Goal: Task Accomplishment & Management: Use online tool/utility

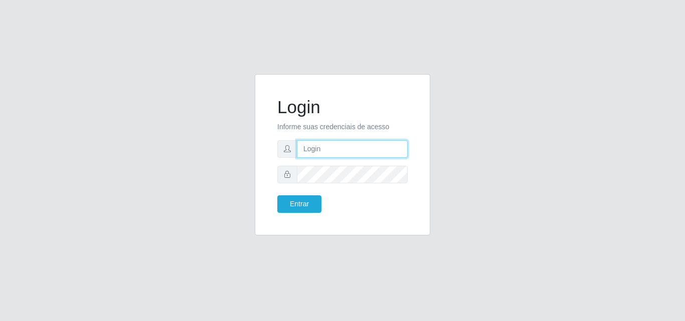
click at [331, 148] on input "text" at bounding box center [352, 149] width 111 height 18
type input "ana@saullus"
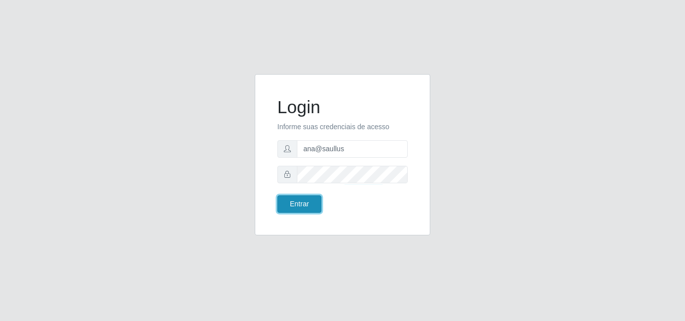
click at [296, 211] on button "Entrar" at bounding box center [299, 205] width 44 height 18
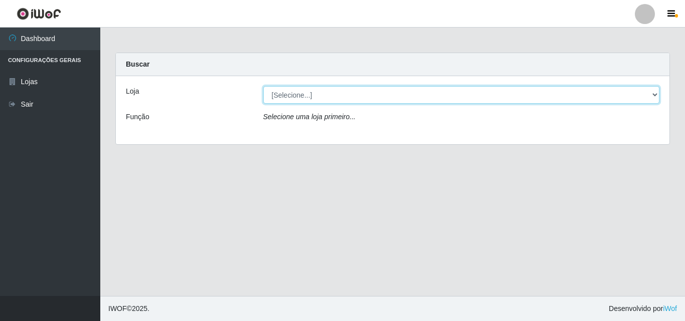
click at [654, 96] on select "[Selecione...] Saullus Supermercados" at bounding box center [461, 95] width 397 height 18
click at [654, 93] on select "[Selecione...] Saullus Supermercados" at bounding box center [461, 95] width 397 height 18
select select "423"
click at [263, 86] on select "[Selecione...] Saullus Supermercados" at bounding box center [461, 95] width 397 height 18
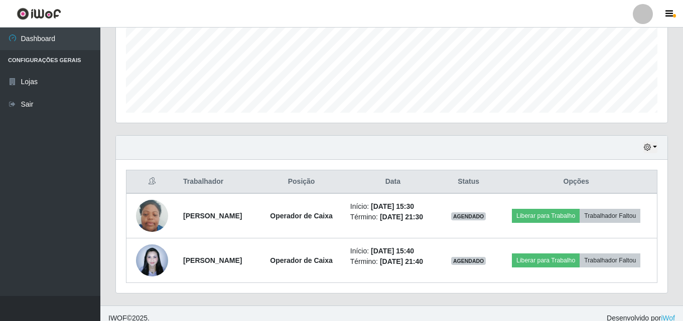
scroll to position [251, 0]
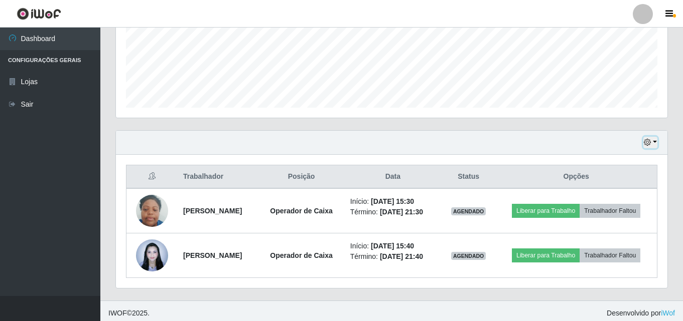
click at [656, 143] on button "button" at bounding box center [650, 143] width 14 height 12
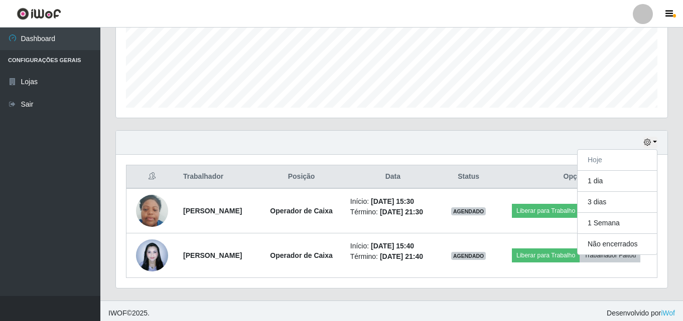
drag, startPoint x: 630, startPoint y: 224, endPoint x: 336, endPoint y: 142, distance: 305.7
click at [336, 142] on div "Hoje 1 dia 3 dias 1 Semana Não encerrados" at bounding box center [391, 143] width 551 height 24
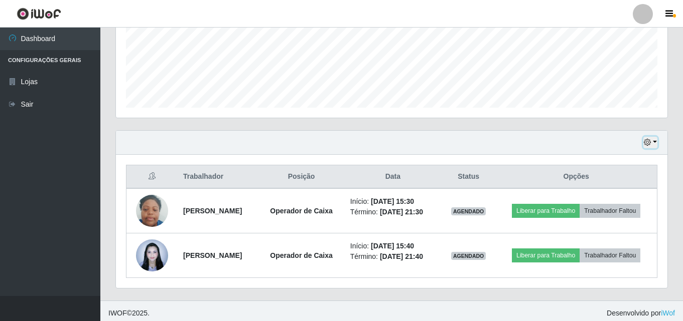
click at [653, 139] on button "button" at bounding box center [650, 143] width 14 height 12
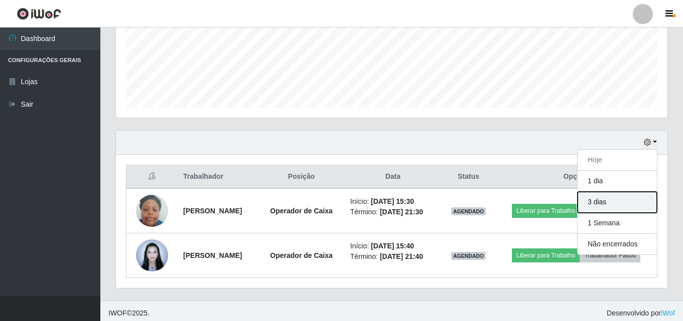
click at [641, 199] on button "3 dias" at bounding box center [616, 202] width 79 height 21
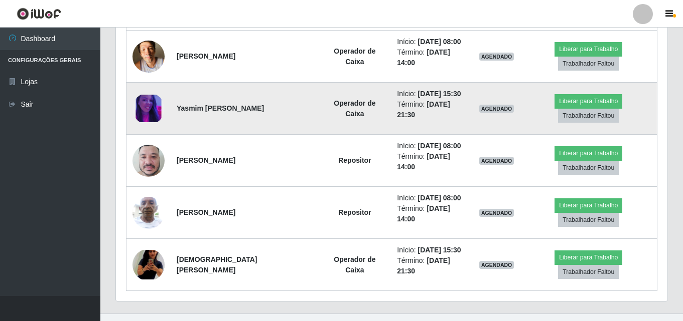
scroll to position [531, 0]
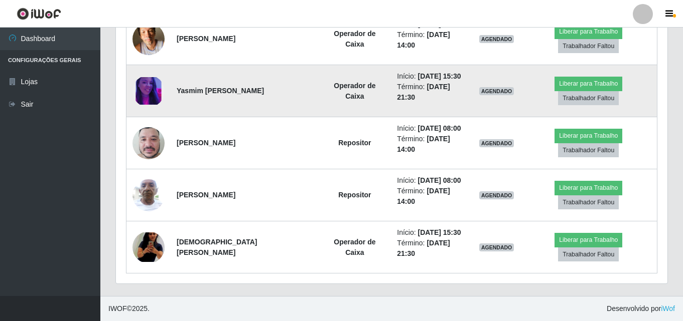
drag, startPoint x: 629, startPoint y: 61, endPoint x: 626, endPoint y: 70, distance: 9.4
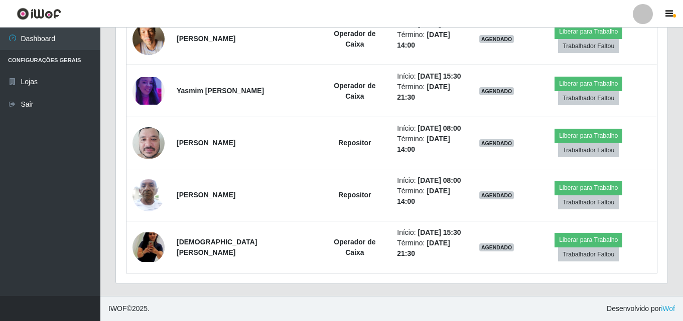
scroll to position [280, 0]
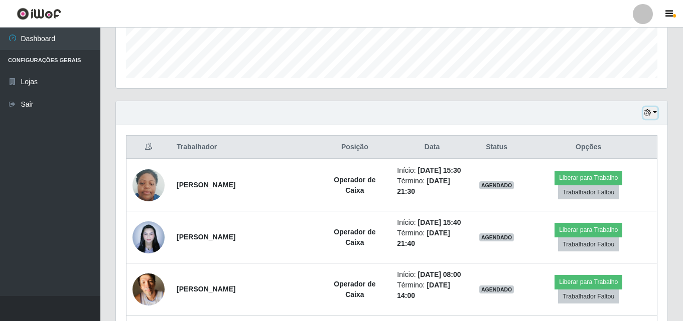
click at [652, 114] on button "button" at bounding box center [650, 113] width 14 height 12
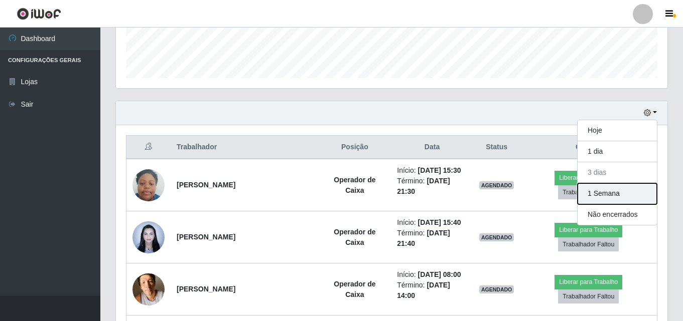
click at [621, 193] on button "1 Semana" at bounding box center [616, 194] width 79 height 21
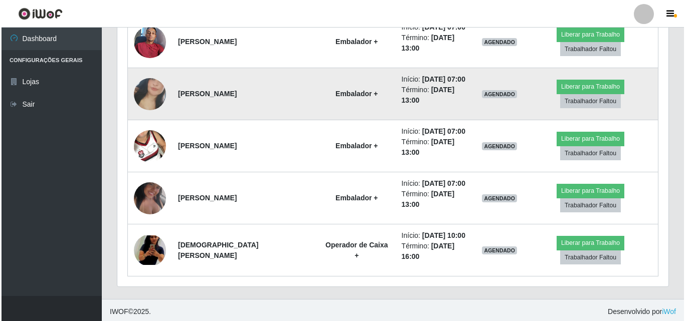
scroll to position [948, 0]
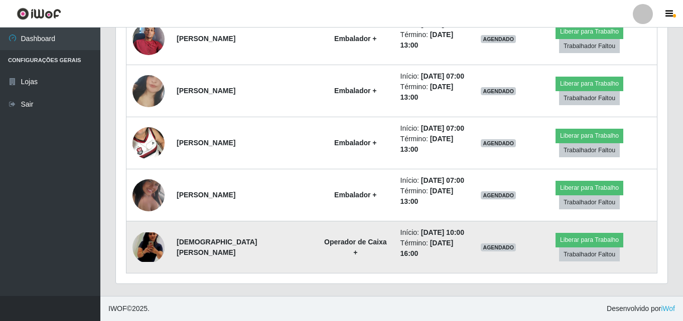
click at [146, 251] on img at bounding box center [148, 248] width 32 height 30
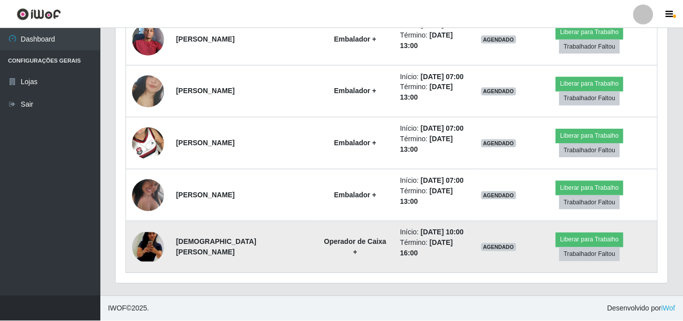
scroll to position [208, 546]
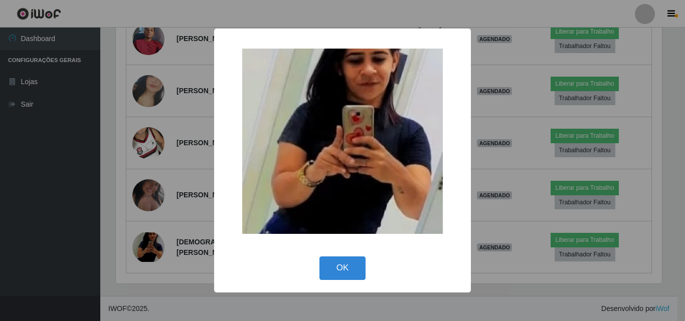
click at [153, 204] on div "× OK Cancel" at bounding box center [342, 160] width 685 height 321
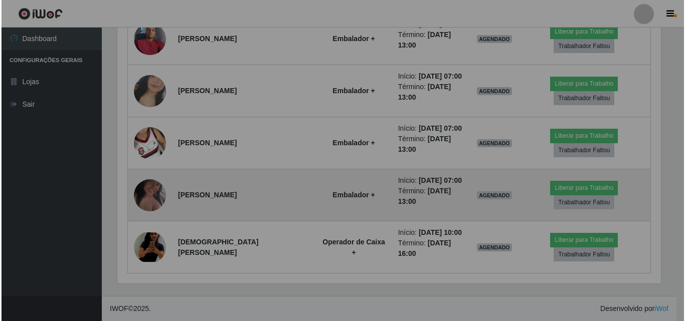
scroll to position [208, 551]
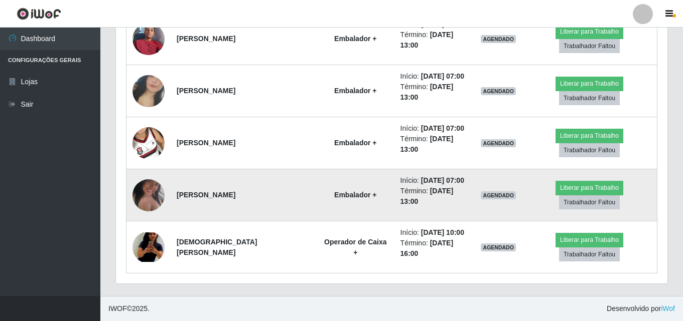
click at [152, 205] on img at bounding box center [148, 195] width 32 height 57
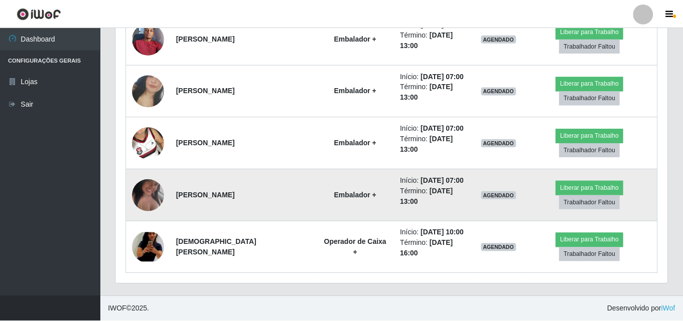
scroll to position [208, 546]
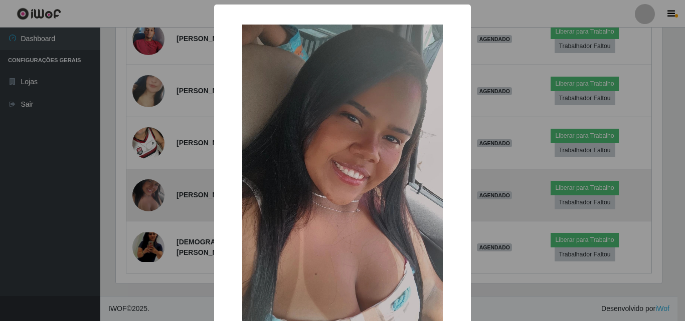
click at [152, 205] on div "× OK Cancel" at bounding box center [342, 160] width 685 height 321
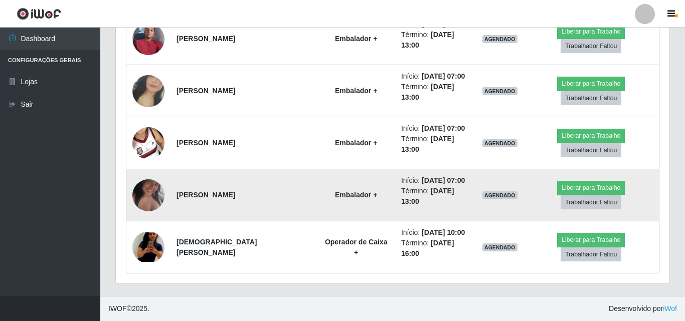
scroll to position [208, 551]
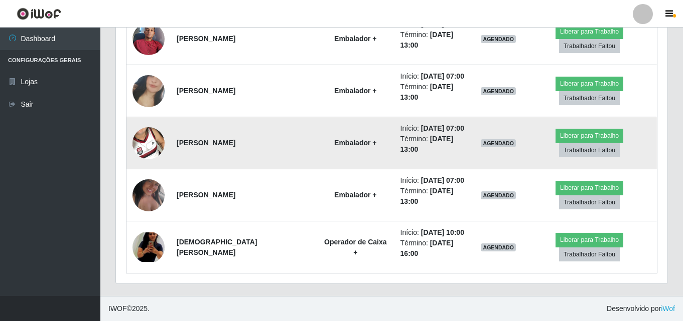
click at [145, 149] on img at bounding box center [148, 143] width 32 height 57
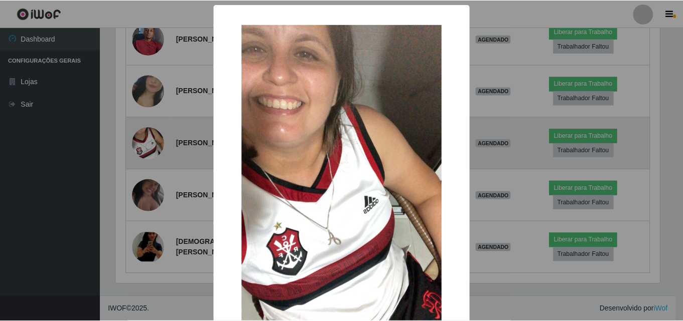
scroll to position [208, 546]
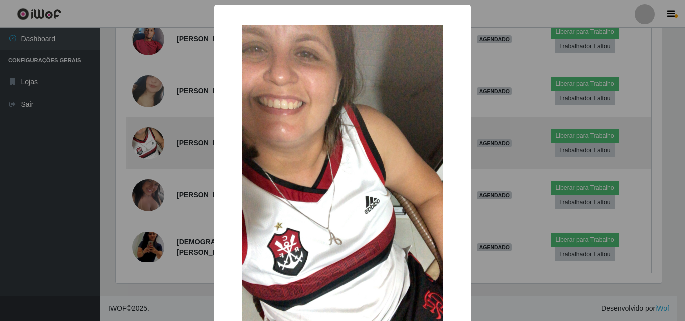
click at [145, 150] on div "× OK Cancel" at bounding box center [342, 160] width 685 height 321
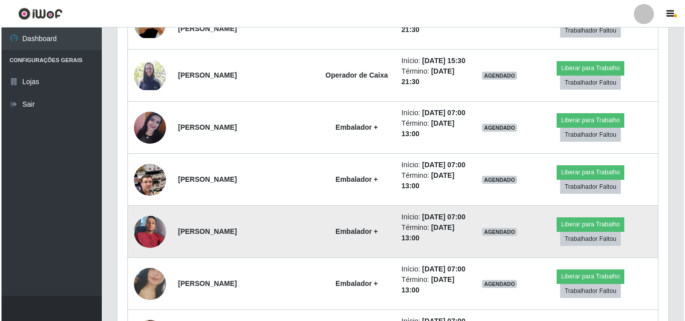
scroll to position [748, 0]
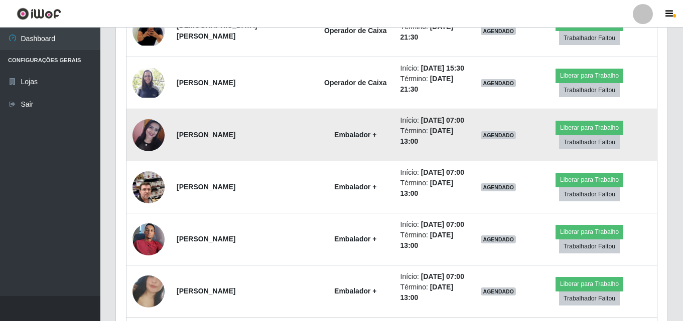
click at [153, 126] on img at bounding box center [148, 135] width 32 height 32
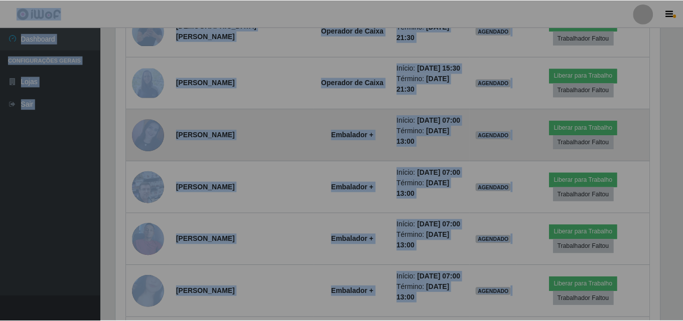
scroll to position [208, 551]
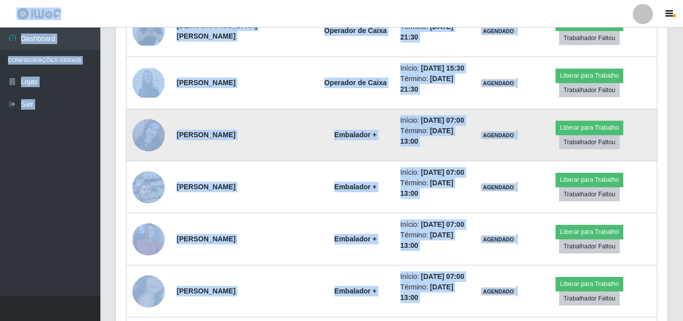
click at [153, 126] on img at bounding box center [148, 135] width 32 height 32
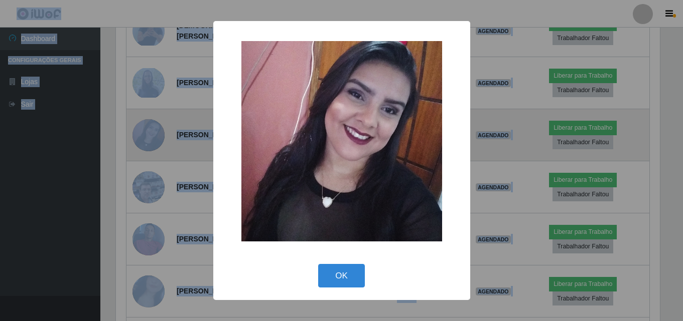
scroll to position [208, 546]
click at [153, 127] on div "× OK Cancel" at bounding box center [342, 160] width 685 height 321
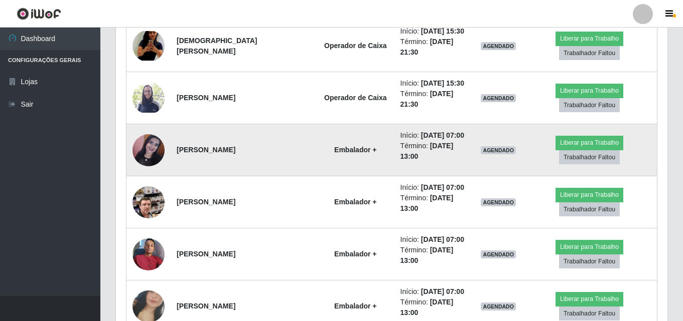
scroll to position [647, 0]
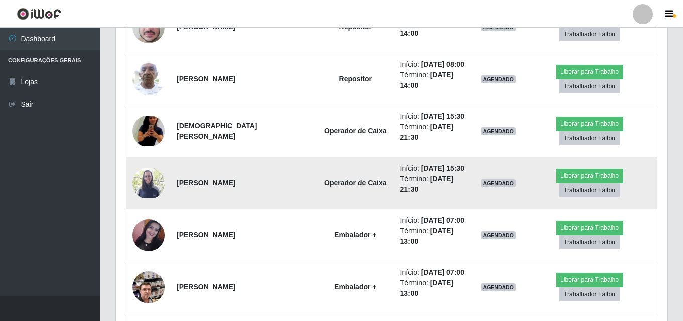
click at [152, 185] on img at bounding box center [148, 184] width 32 height 30
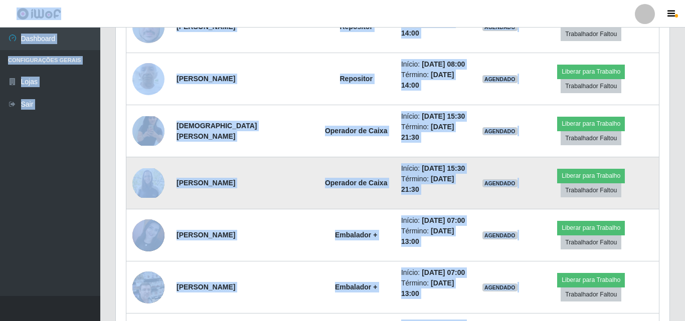
scroll to position [208, 551]
click at [151, 185] on img at bounding box center [148, 184] width 32 height 30
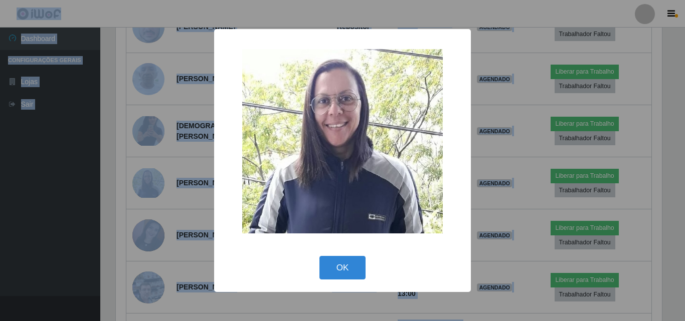
click at [150, 183] on div "× OK Cancel" at bounding box center [342, 160] width 685 height 321
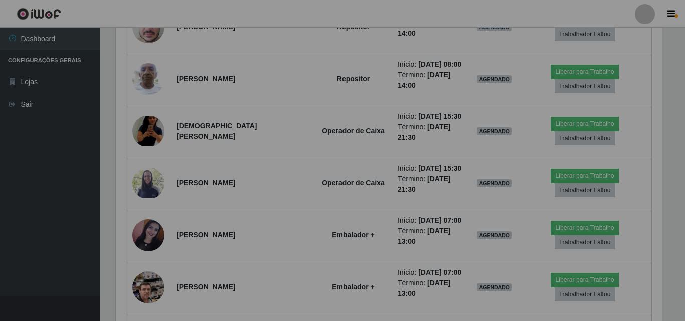
scroll to position [208, 551]
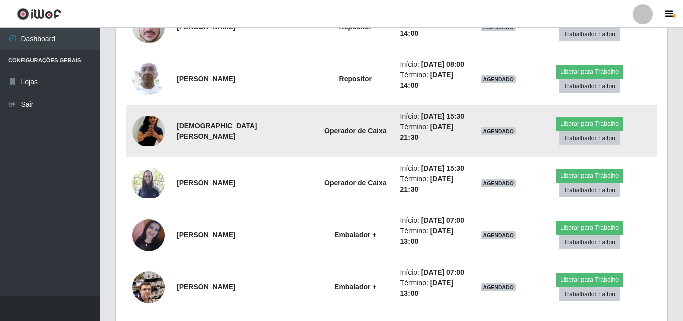
click at [149, 130] on img at bounding box center [148, 131] width 32 height 30
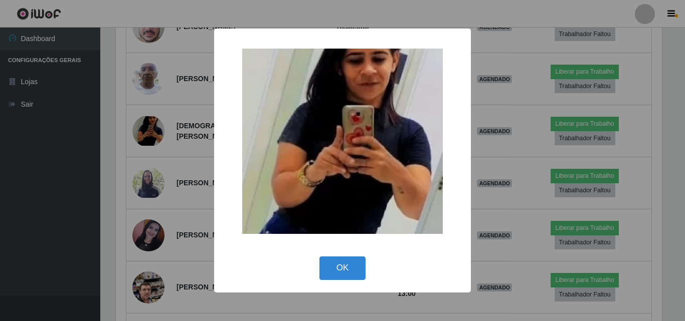
click at [148, 132] on div "× OK Cancel" at bounding box center [342, 160] width 685 height 321
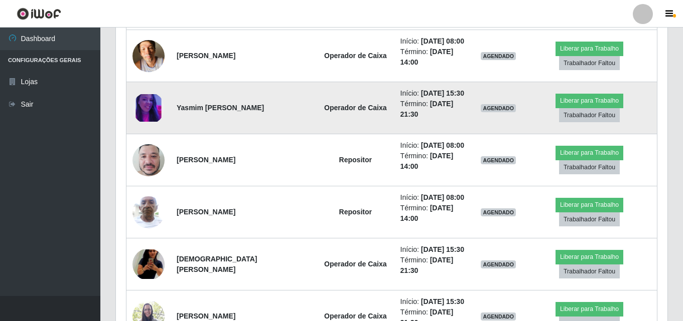
scroll to position [497, 0]
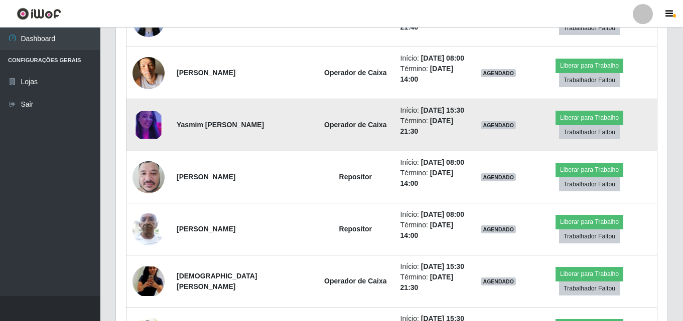
click at [140, 128] on img at bounding box center [148, 125] width 32 height 28
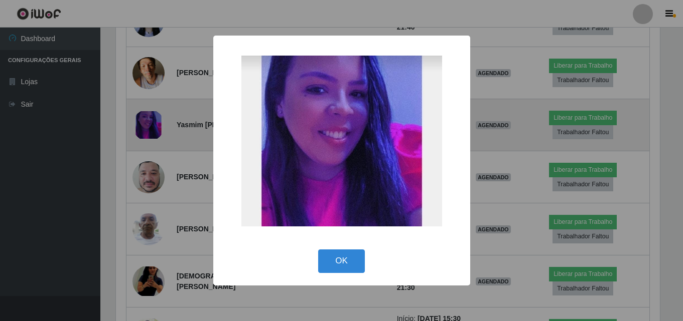
scroll to position [208, 546]
click at [141, 128] on div "× OK Cancel" at bounding box center [342, 160] width 685 height 321
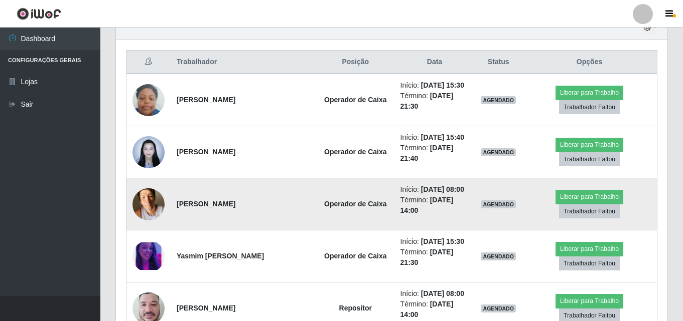
scroll to position [196, 0]
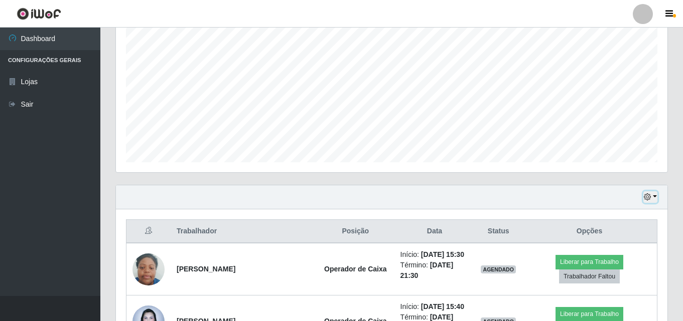
click at [656, 192] on button "button" at bounding box center [650, 198] width 14 height 12
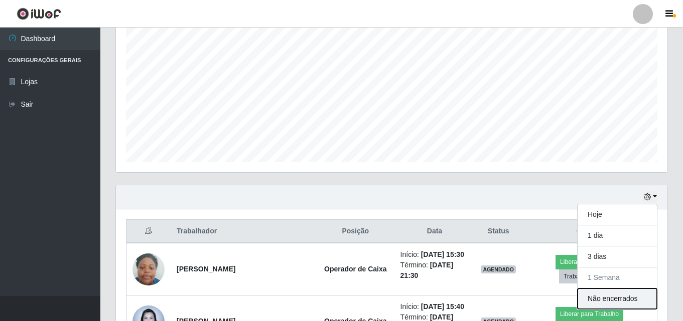
click at [640, 300] on button "Não encerrados" at bounding box center [616, 299] width 79 height 21
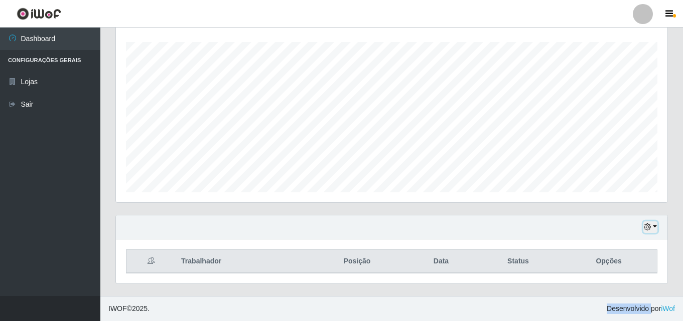
click at [649, 226] on icon "button" at bounding box center [646, 227] width 7 height 7
click at [655, 228] on button "button" at bounding box center [650, 228] width 14 height 12
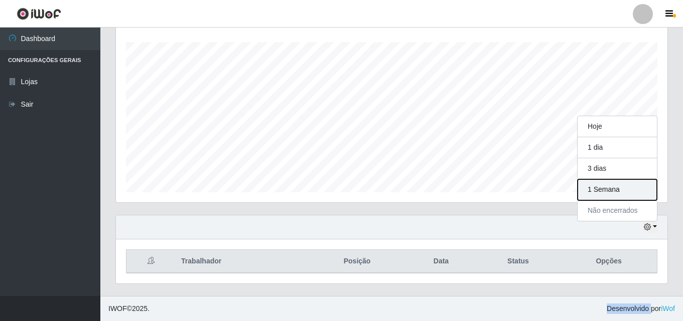
click at [617, 183] on button "1 Semana" at bounding box center [616, 190] width 79 height 21
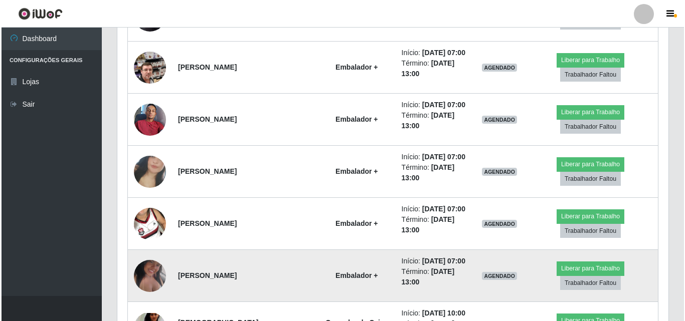
scroll to position [948, 0]
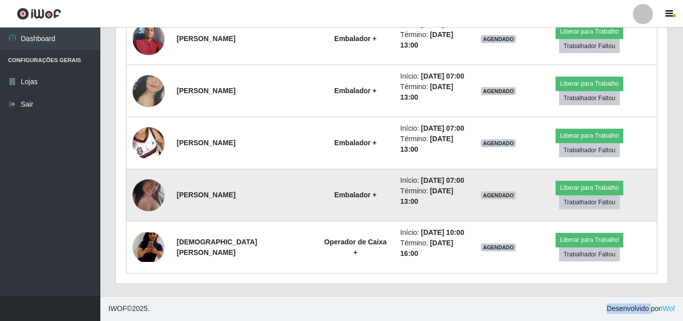
click at [151, 191] on img at bounding box center [148, 195] width 32 height 57
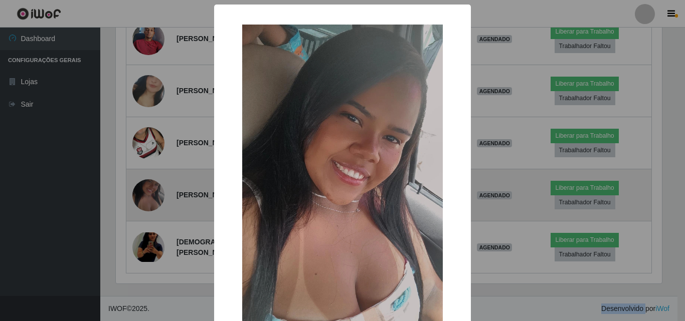
scroll to position [208, 546]
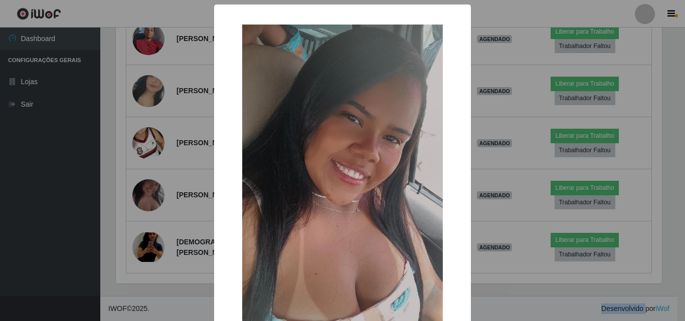
click at [35, 87] on div "× OK Cancel" at bounding box center [342, 160] width 685 height 321
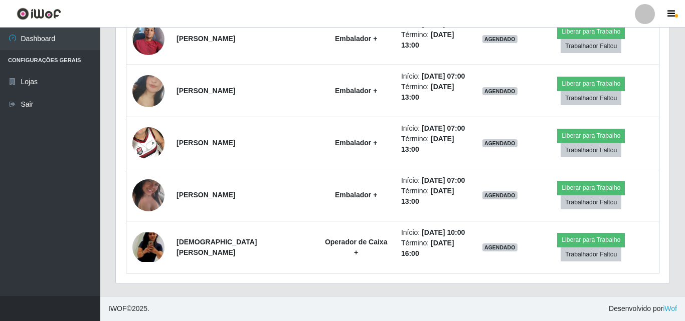
click at [33, 100] on link "Sair" at bounding box center [50, 104] width 100 height 23
